Goal: Information Seeking & Learning: Learn about a topic

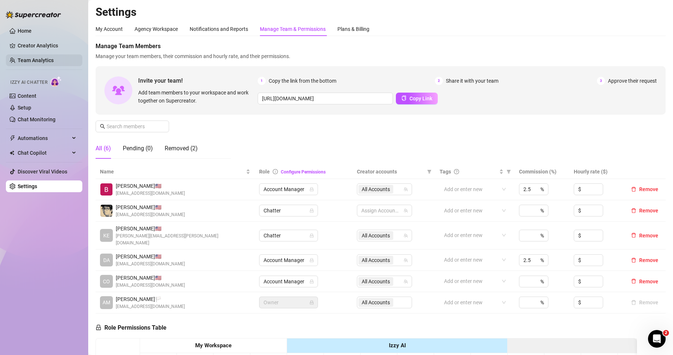
click at [36, 63] on link "Team Analytics" at bounding box center [36, 60] width 36 height 6
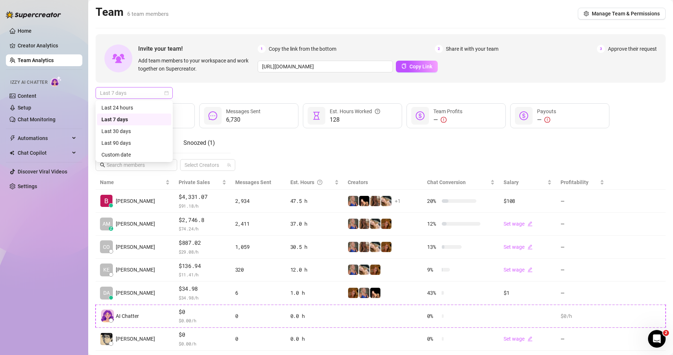
click at [139, 90] on span "Last 7 days" at bounding box center [134, 92] width 68 height 11
click at [125, 153] on div "Custom date" at bounding box center [133, 155] width 65 height 8
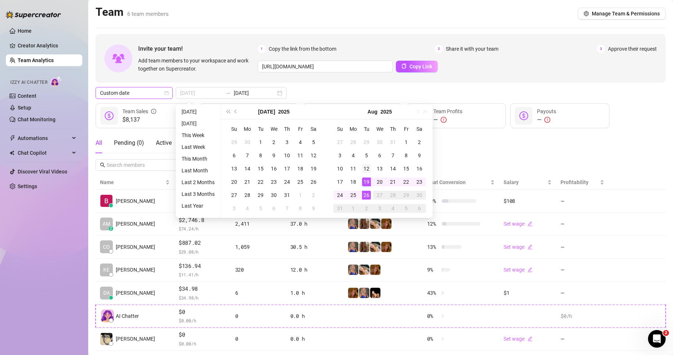
type input "[DATE]"
click at [367, 169] on div "12" at bounding box center [366, 168] width 9 height 9
type input "[DATE]"
click at [367, 182] on div "19" at bounding box center [366, 181] width 9 height 9
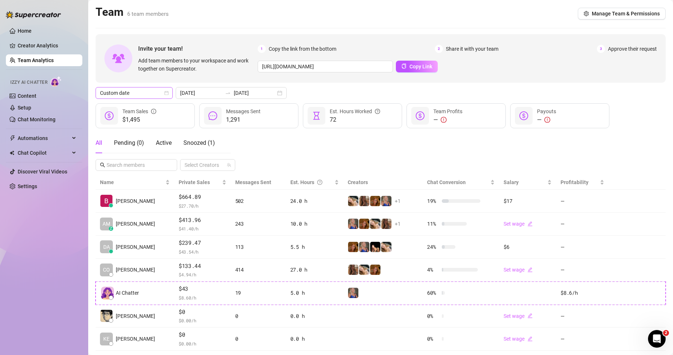
click at [136, 92] on span "Custom date" at bounding box center [134, 92] width 68 height 11
drag, startPoint x: 131, startPoint y: 119, endPoint x: 136, endPoint y: 120, distance: 4.5
click at [131, 119] on div "Last 7 days" at bounding box center [133, 119] width 65 height 8
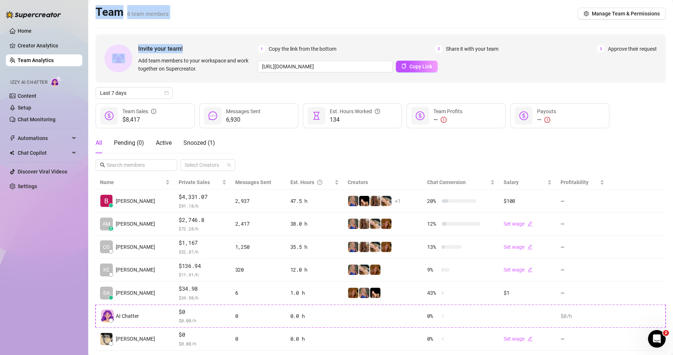
drag, startPoint x: 90, startPoint y: 7, endPoint x: 239, endPoint y: 35, distance: 152.3
click at [229, 33] on main "Team 6 team members Manage Team & Permissions Invite your team! Add team member…" at bounding box center [380, 186] width 585 height 373
click at [216, 82] on div "Invite your team! Add team members to your workspace and work together on Super…" at bounding box center [381, 58] width 570 height 49
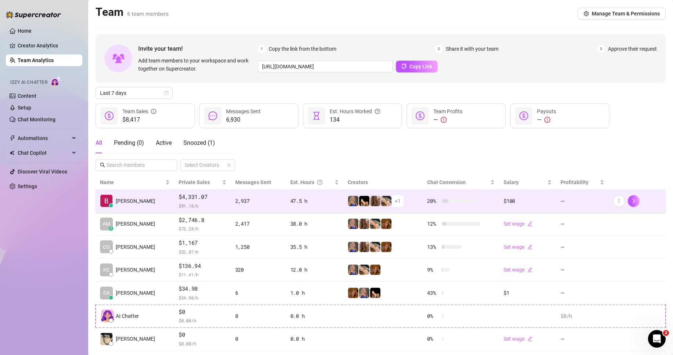
click at [147, 206] on td "[PERSON_NAME]" at bounding box center [135, 201] width 79 height 23
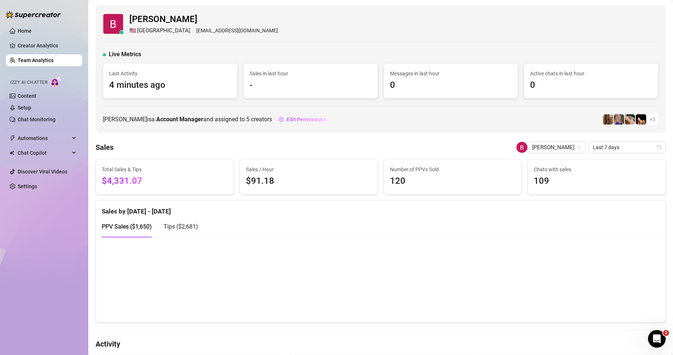
click at [37, 57] on link "Team Analytics" at bounding box center [36, 60] width 36 height 6
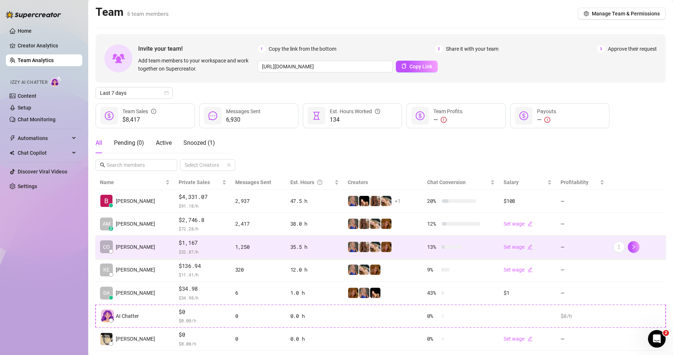
click at [196, 250] on span "$ 32.87 /h" at bounding box center [203, 251] width 48 height 7
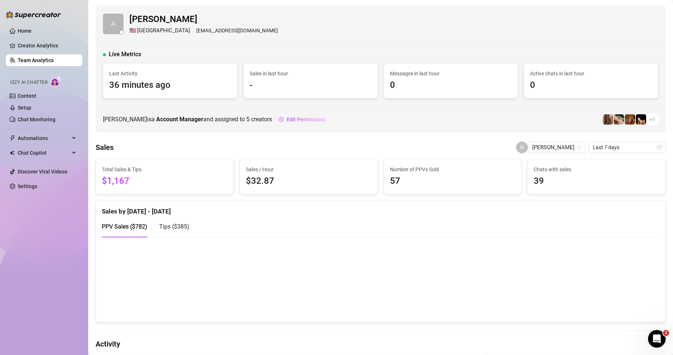
click at [31, 63] on link "Team Analytics" at bounding box center [36, 60] width 36 height 6
